Goal: Subscribe to service/newsletter

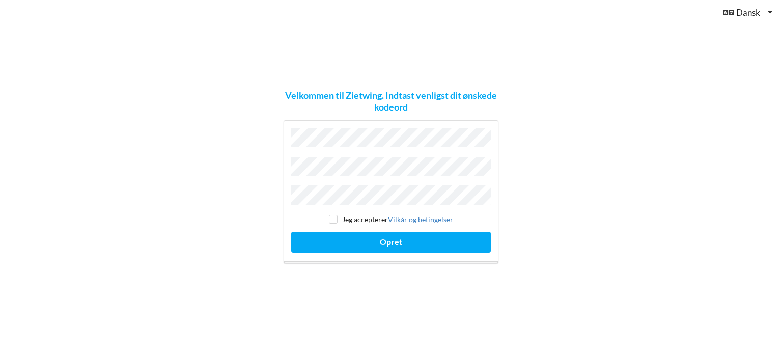
click at [577, 1] on div "Dansk Engelsk Dansk" at bounding box center [391, 12] width 782 height 25
click at [334, 216] on input "checkbox" at bounding box center [333, 219] width 9 height 9
checkbox input "true"
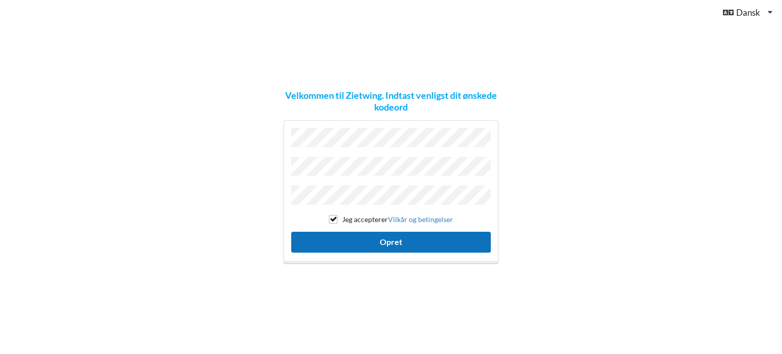
click at [392, 238] on button "Opret" at bounding box center [391, 242] width 200 height 21
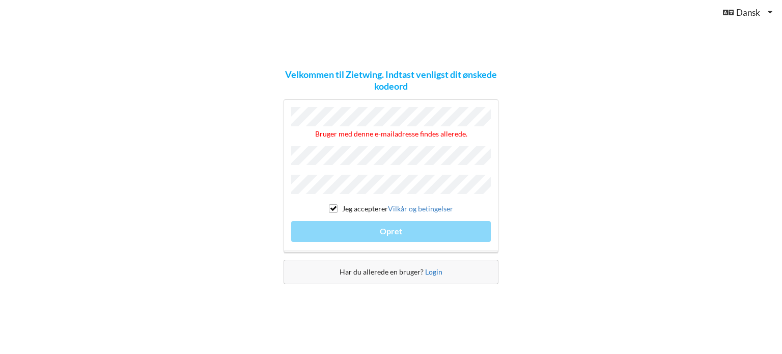
click at [433, 268] on link "Login" at bounding box center [433, 271] width 17 height 9
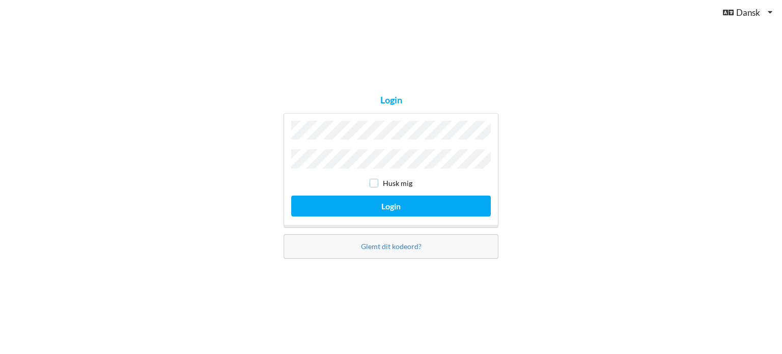
click at [375, 180] on input "checkbox" at bounding box center [374, 183] width 9 height 9
checkbox input "true"
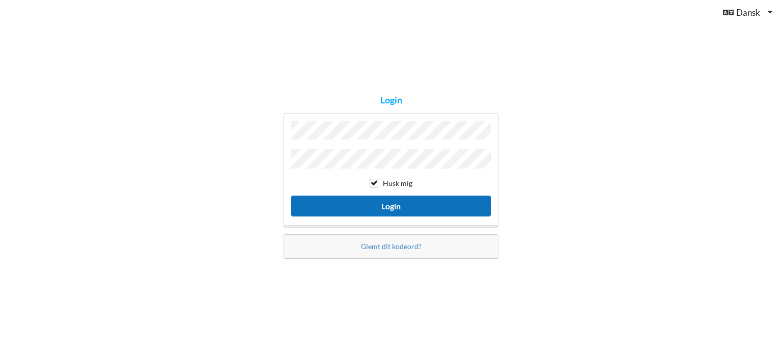
click at [391, 203] on button "Login" at bounding box center [391, 206] width 200 height 21
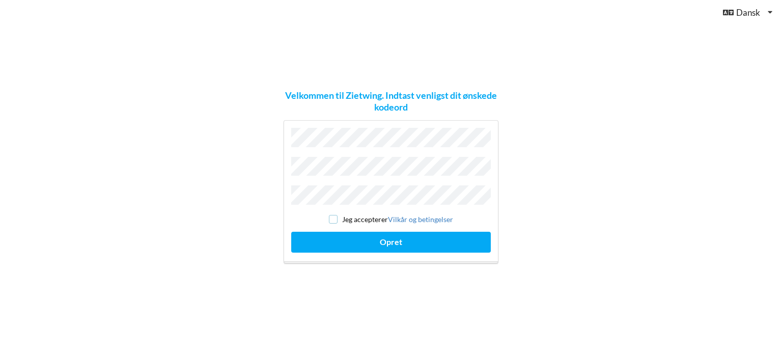
click at [336, 215] on input "checkbox" at bounding box center [333, 219] width 9 height 9
checkbox input "true"
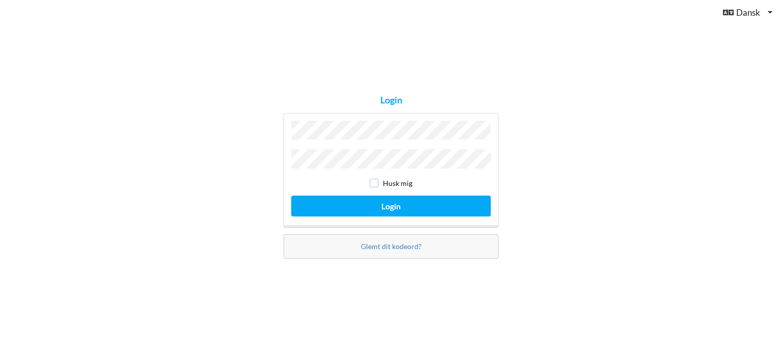
click at [375, 181] on input "checkbox" at bounding box center [374, 183] width 9 height 9
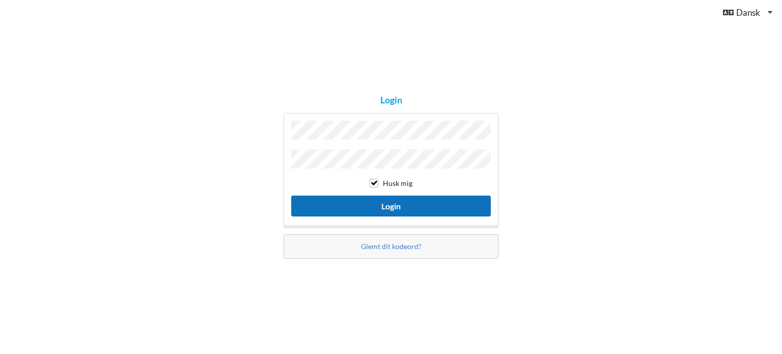
click at [393, 201] on button "Login" at bounding box center [391, 206] width 200 height 21
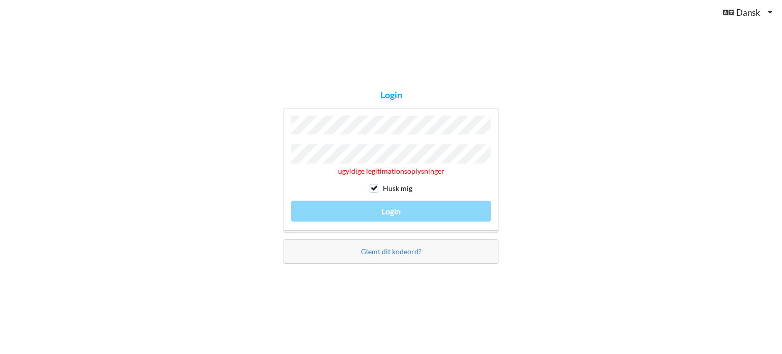
click at [375, 185] on input "checkbox" at bounding box center [374, 188] width 9 height 9
click at [376, 185] on input "checkbox" at bounding box center [374, 188] width 9 height 9
checkbox input "true"
click at [395, 206] on div "ugyldige legitimationsoplysninger Husk mig Login" at bounding box center [391, 170] width 215 height 124
click at [536, 131] on div "Login The Adgangskode value is not valid Husk mig Login Glemt dit kodeord?" at bounding box center [391, 177] width 782 height 354
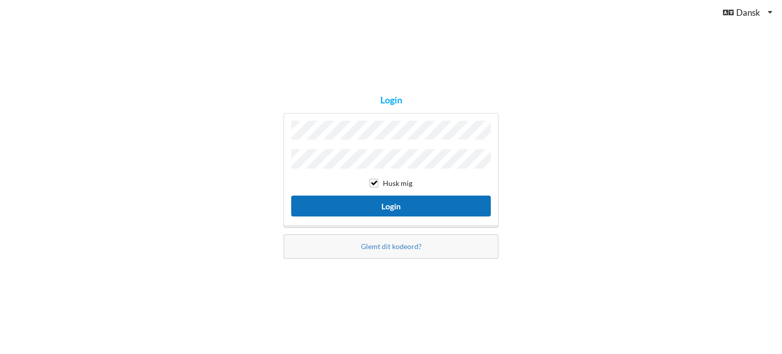
click at [391, 202] on button "Login" at bounding box center [391, 206] width 200 height 21
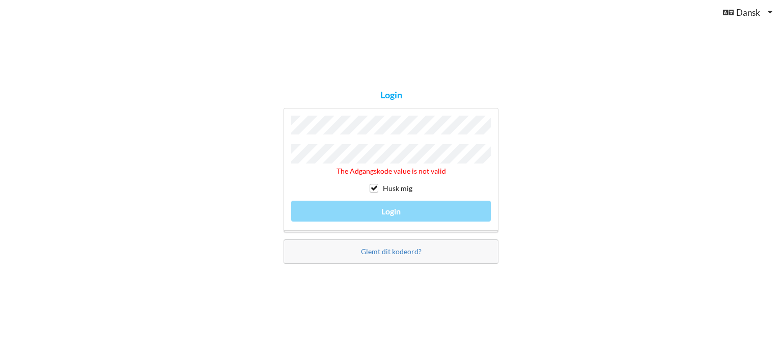
click at [556, 224] on div "Login The Adgangskode value is not valid Husk mig Login Glemt dit kodeord?" at bounding box center [391, 177] width 782 height 354
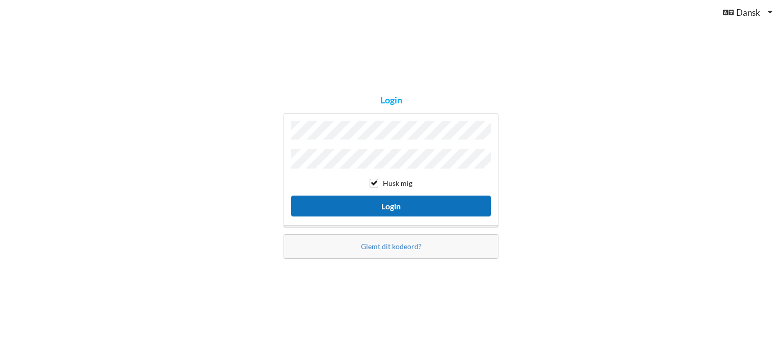
click at [381, 202] on button "Login" at bounding box center [391, 206] width 200 height 21
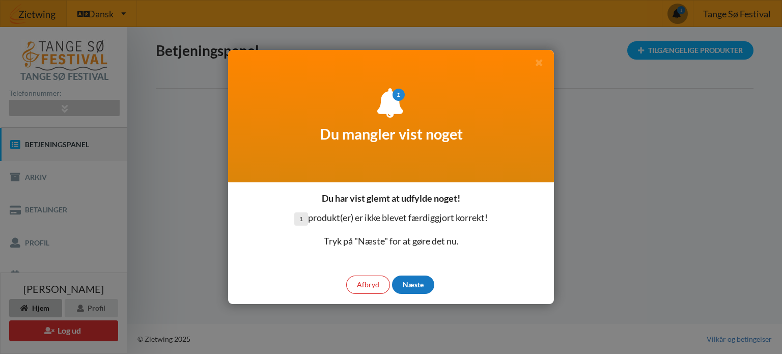
click at [410, 285] on div "Næste" at bounding box center [413, 285] width 42 height 18
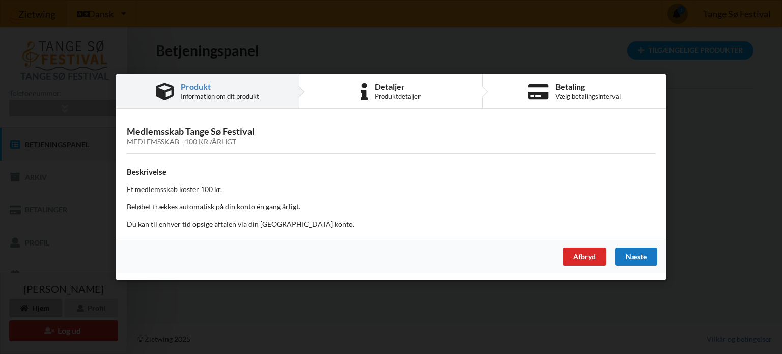
click at [642, 255] on div "Næste" at bounding box center [636, 257] width 42 height 18
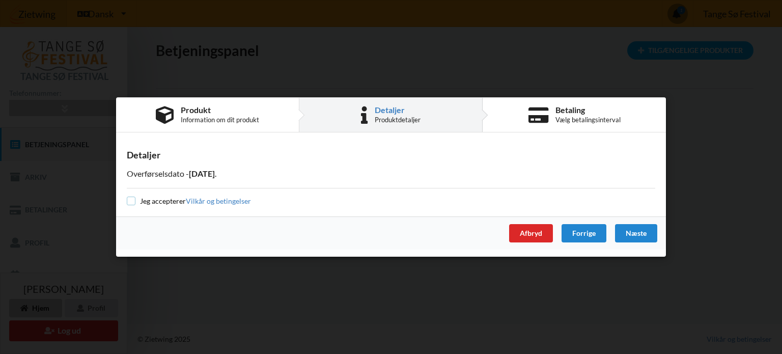
click at [133, 200] on input "checkbox" at bounding box center [131, 201] width 9 height 9
checkbox input "true"
click at [643, 231] on div "Næste" at bounding box center [636, 233] width 42 height 18
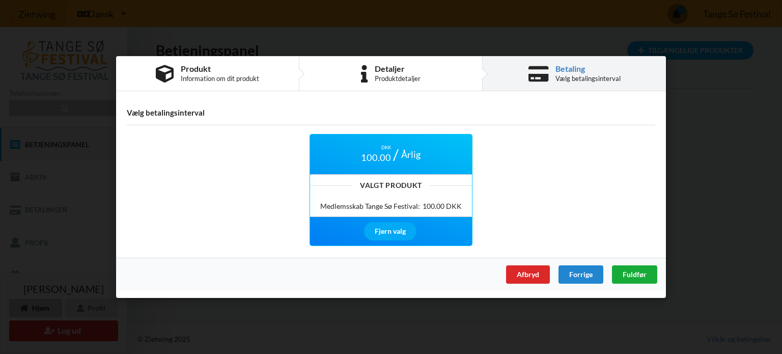
drag, startPoint x: 638, startPoint y: 272, endPoint x: 668, endPoint y: 265, distance: 31.5
click at [638, 272] on span "Fuldfør" at bounding box center [635, 274] width 24 height 9
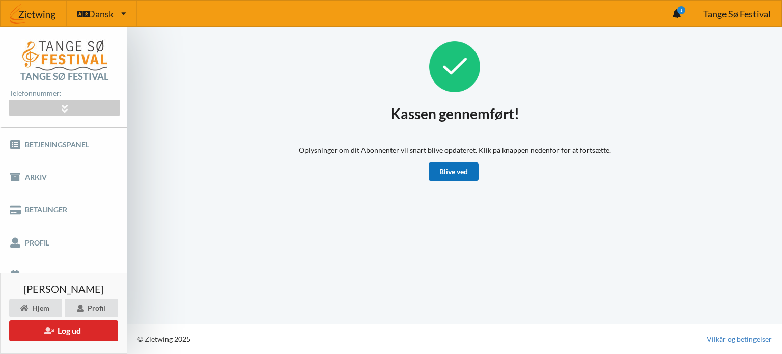
click at [462, 172] on link "Blive ved" at bounding box center [454, 171] width 50 height 18
